Goal: Find specific page/section: Find specific page/section

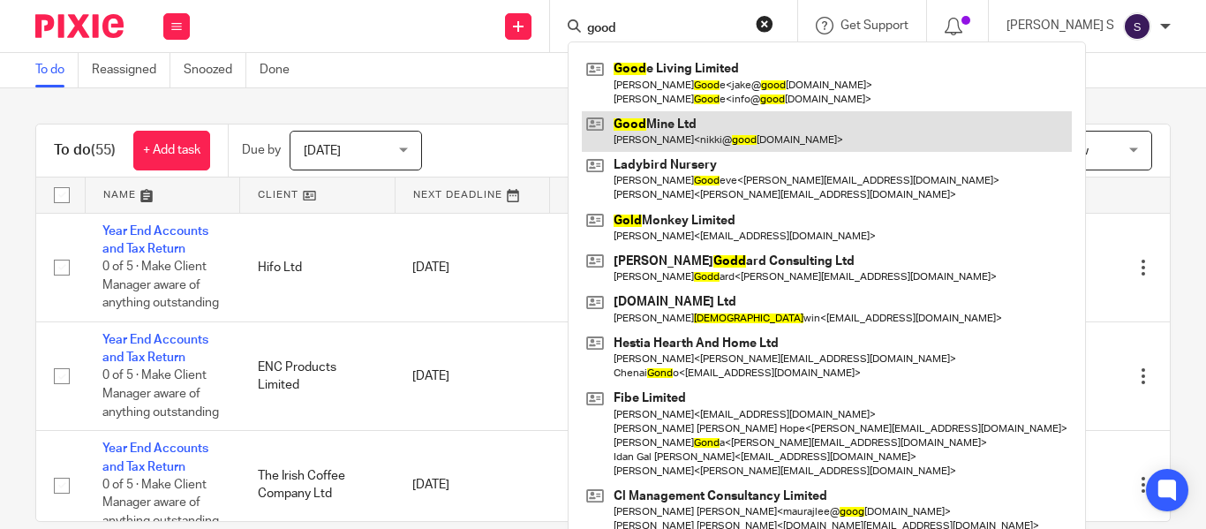
type input "good"
click at [758, 125] on link at bounding box center [827, 131] width 490 height 41
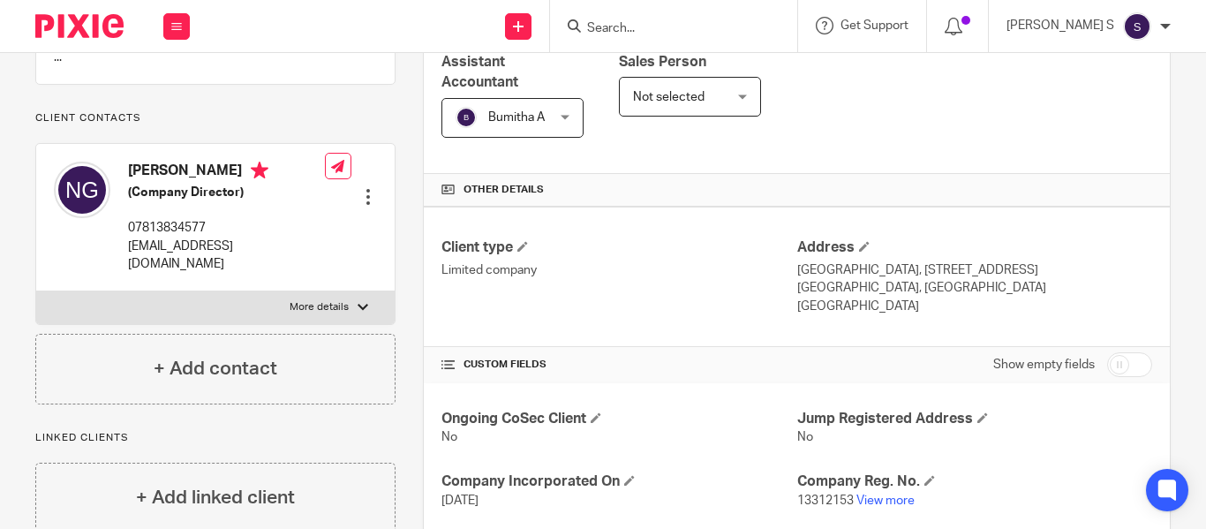
scroll to position [441, 0]
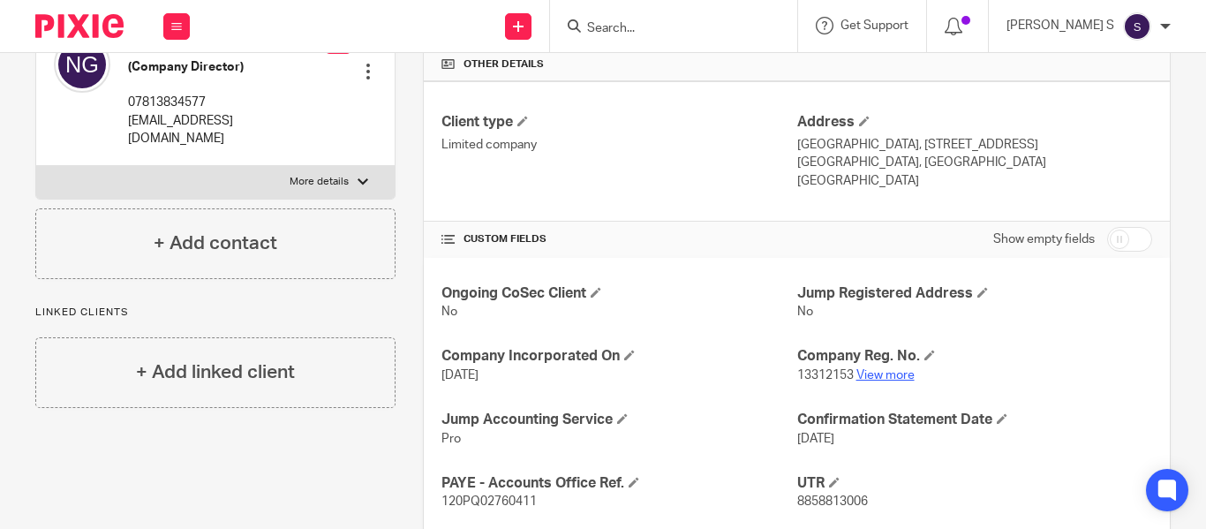
click at [878, 373] on link "View more" at bounding box center [885, 375] width 58 height 12
